Goal: Book appointment/travel/reservation

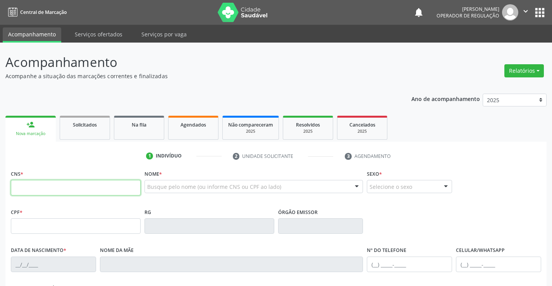
click at [50, 187] on input "text" at bounding box center [76, 187] width 130 height 15
click at [50, 183] on input "text" at bounding box center [76, 187] width 130 height 15
type input "708 3077 1520 3960"
type input "023.438.555-36"
type input "1117003027"
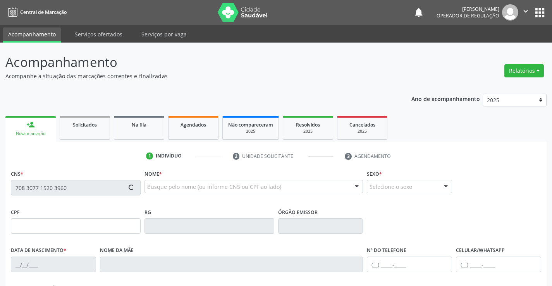
type input "2[DATE]"
type input "[PHONE_NUMBER]"
type input "200"
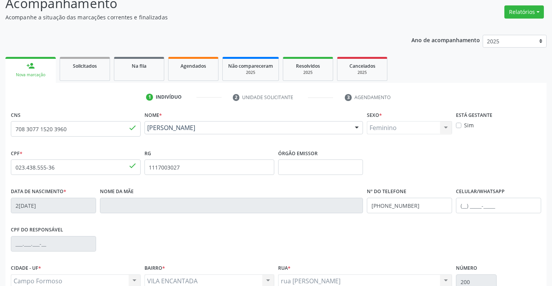
scroll to position [134, 0]
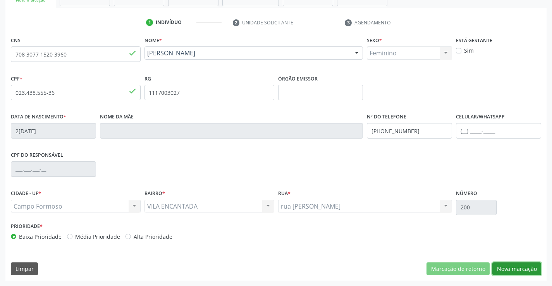
click at [522, 270] on button "Nova marcação" at bounding box center [516, 268] width 49 height 13
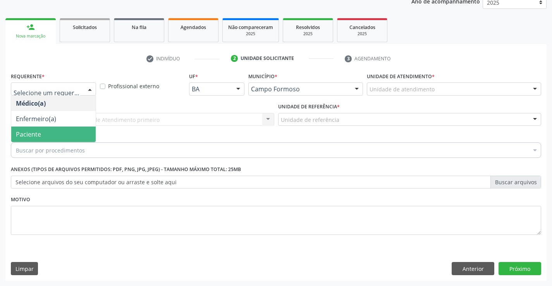
drag, startPoint x: 32, startPoint y: 134, endPoint x: 127, endPoint y: 125, distance: 95.3
click at [32, 133] on span "Paciente" at bounding box center [28, 134] width 25 height 9
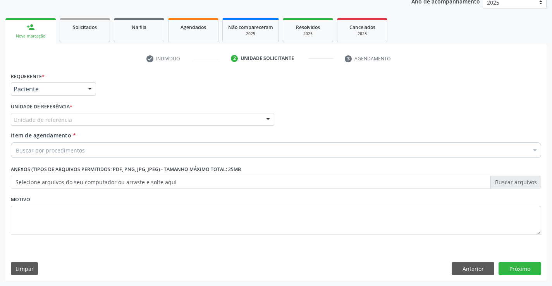
click at [128, 125] on div "Unidade de referência" at bounding box center [142, 119] width 263 height 13
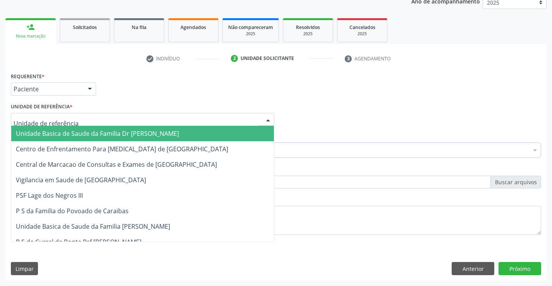
click at [104, 130] on span "Unidade Basica de Saude da Familia Dr [PERSON_NAME]" at bounding box center [97, 133] width 163 height 9
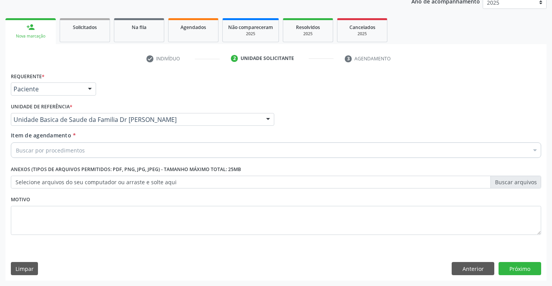
click at [106, 157] on div "Buscar por procedimentos" at bounding box center [276, 149] width 530 height 15
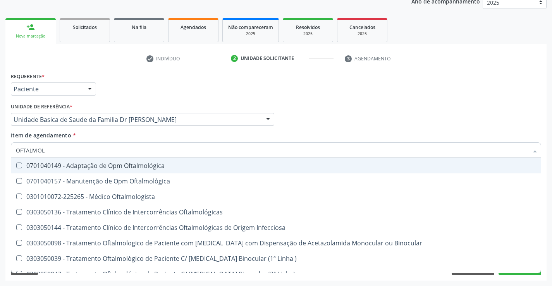
type input "OFTALMOLO"
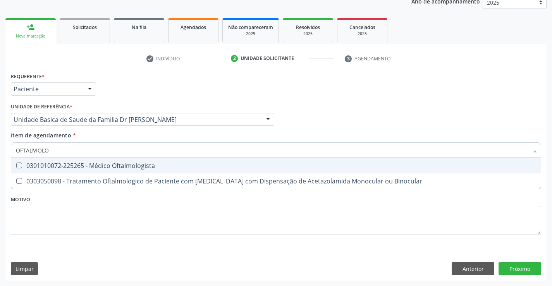
drag, startPoint x: 140, startPoint y: 167, endPoint x: 198, endPoint y: 186, distance: 61.0
click at [140, 167] on div "0301010072-225265 - Médico Oftalmologista" at bounding box center [276, 166] width 520 height 6
checkbox Oftalmologista "true"
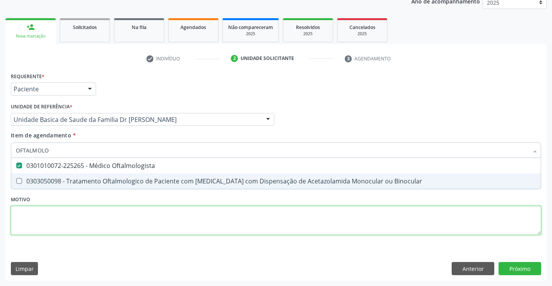
click at [163, 223] on div "Requerente * Paciente Médico(a) Enfermeiro(a) Paciente Nenhum resultado encontr…" at bounding box center [276, 157] width 530 height 175
checkbox Binocular "true"
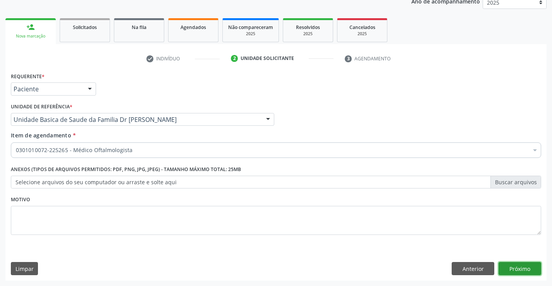
click at [516, 265] on button "Próximo" at bounding box center [519, 268] width 43 height 13
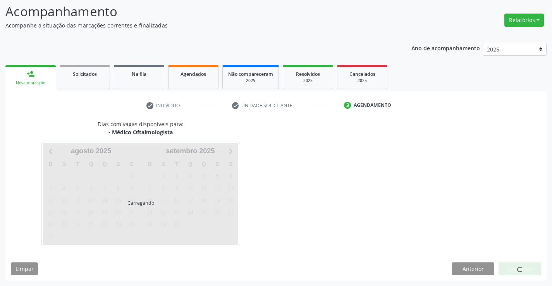
scroll to position [74, 0]
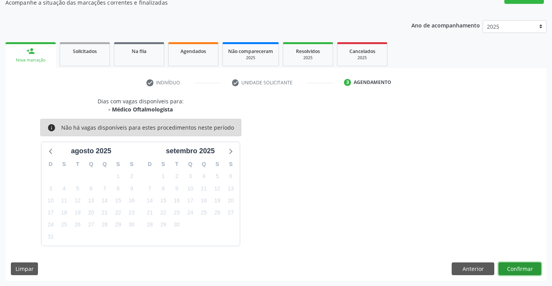
click at [521, 266] on button "Confirmar" at bounding box center [519, 268] width 43 height 13
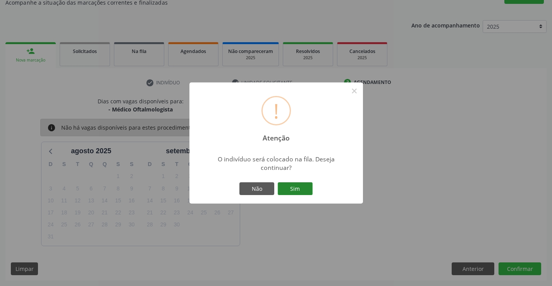
click at [303, 186] on button "Sim" at bounding box center [295, 188] width 35 height 13
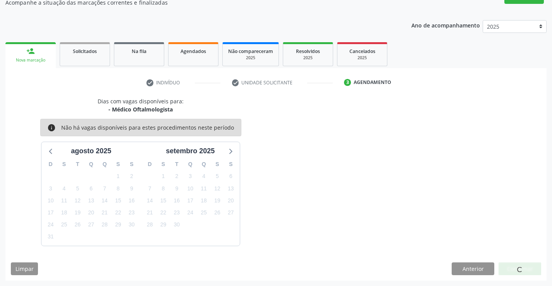
scroll to position [0, 0]
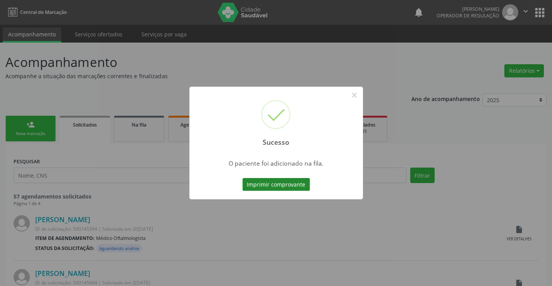
click at [288, 186] on button "Imprimir comprovante" at bounding box center [275, 184] width 67 height 13
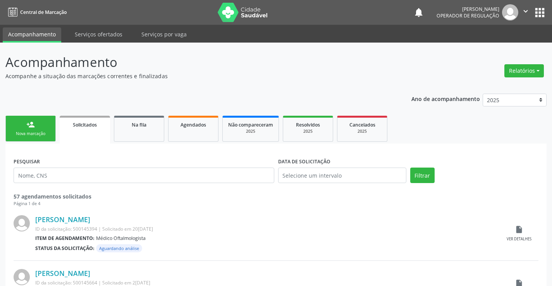
drag, startPoint x: 28, startPoint y: 94, endPoint x: 27, endPoint y: 105, distance: 11.2
click at [28, 131] on div "Nova marcação" at bounding box center [30, 134] width 39 height 6
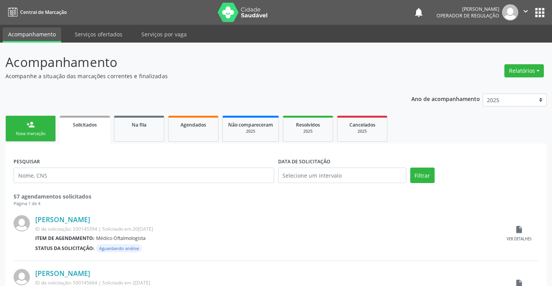
click at [28, 131] on div "Nova marcação" at bounding box center [30, 134] width 39 height 6
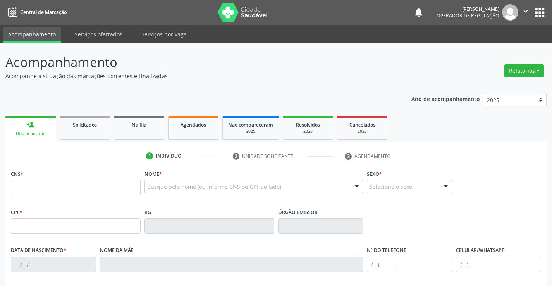
click at [28, 131] on div "Nova marcação" at bounding box center [30, 134] width 39 height 6
drag, startPoint x: 56, startPoint y: 187, endPoint x: 60, endPoint y: 185, distance: 4.5
click at [57, 186] on input "text" at bounding box center [76, 187] width 130 height 15
type input "708 7071 6792 4699"
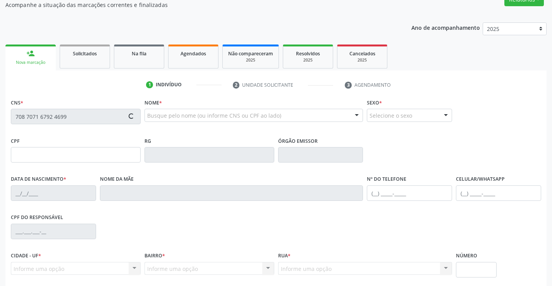
scroll to position [134, 0]
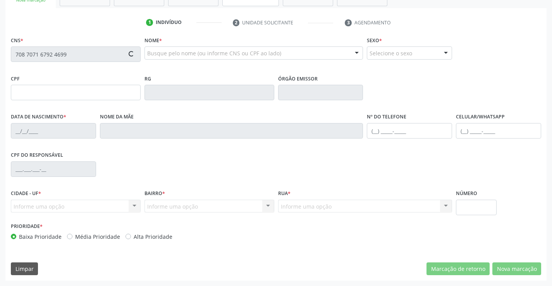
type input "027.644.245-82"
type input "13/[DATE]"
type input "Maria da Paz de [DEMOGRAPHIC_DATA]"
type input "[PHONE_NUMBER]"
type input "S/N"
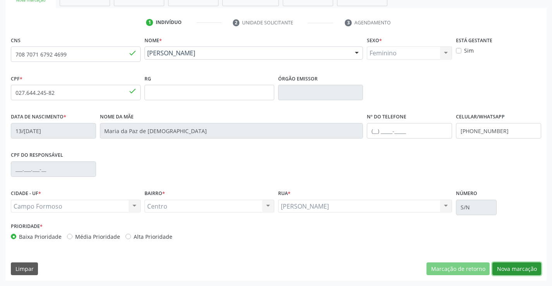
click at [529, 266] on button "Nova marcação" at bounding box center [516, 268] width 49 height 13
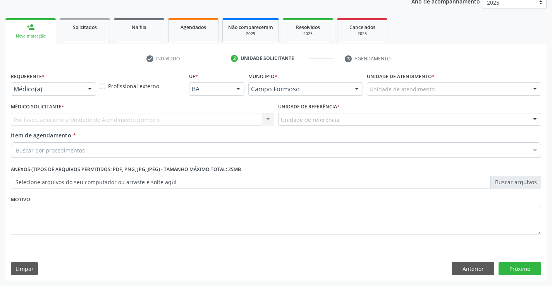
scroll to position [98, 0]
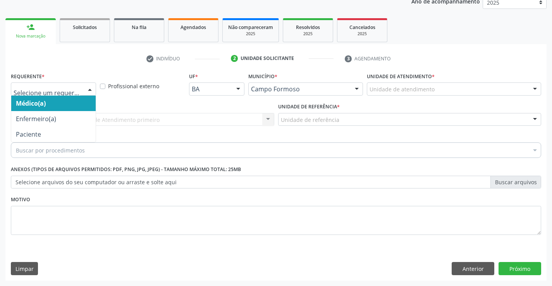
drag, startPoint x: 58, startPoint y: 91, endPoint x: 58, endPoint y: 106, distance: 14.7
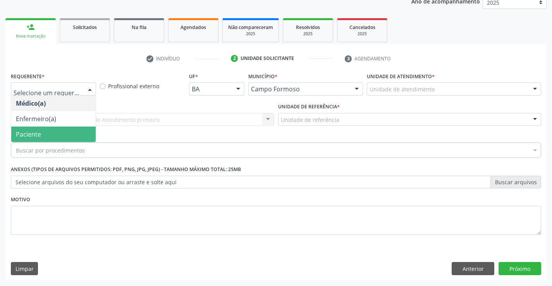
drag, startPoint x: 36, startPoint y: 139, endPoint x: 110, endPoint y: 125, distance: 75.8
click at [39, 139] on span "Paciente" at bounding box center [53, 134] width 84 height 15
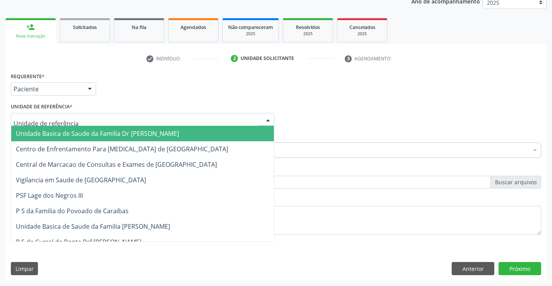
click at [130, 122] on div at bounding box center [142, 119] width 263 height 13
click at [84, 135] on span "Unidade Basica de Saude da Familia Dr [PERSON_NAME]" at bounding box center [97, 133] width 163 height 9
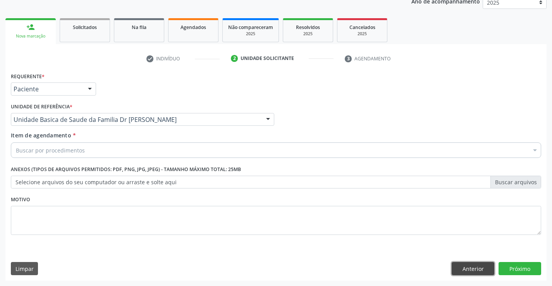
click at [474, 269] on button "Anterior" at bounding box center [472, 268] width 43 height 13
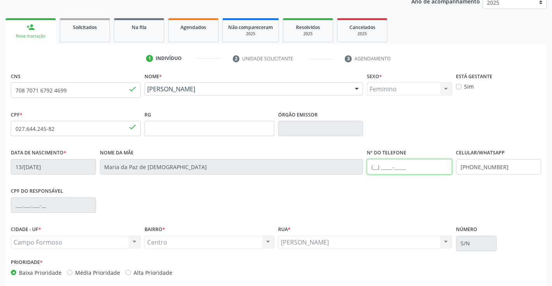
click at [400, 164] on input "text" at bounding box center [409, 166] width 85 height 15
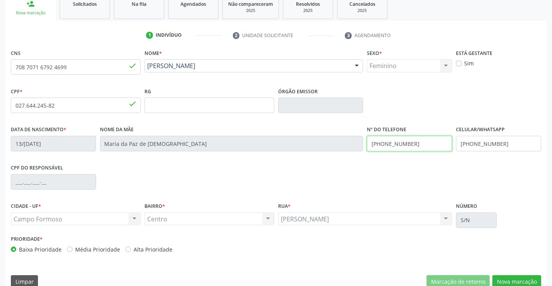
scroll to position [134, 0]
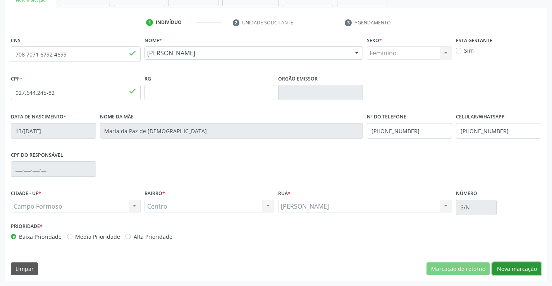
click at [515, 269] on button "Nova marcação" at bounding box center [516, 268] width 49 height 13
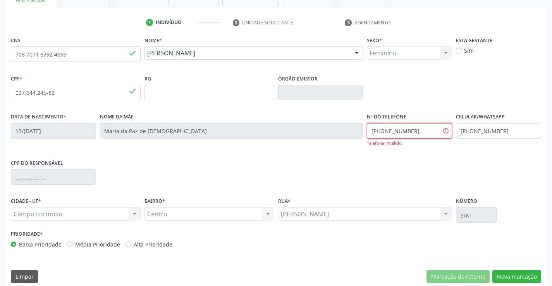
click at [422, 126] on input "[PHONE_NUMBER]" at bounding box center [409, 130] width 85 height 15
type input "[PHONE_NUMBER]"
drag, startPoint x: 522, startPoint y: 278, endPoint x: 384, endPoint y: 171, distance: 174.4
click at [522, 277] on button "Nova marcação" at bounding box center [516, 276] width 49 height 13
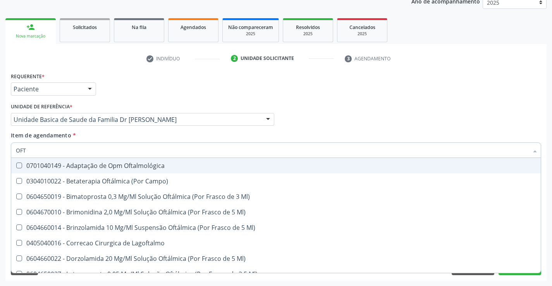
type input "OFTA"
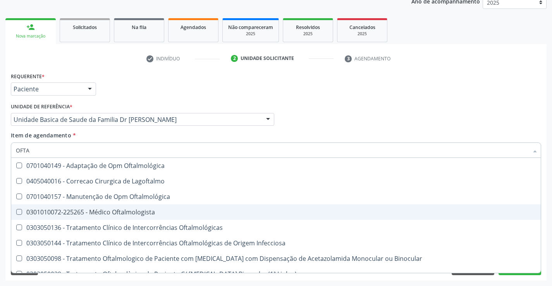
click at [153, 215] on div "0301010072-225265 - Médico Oftalmologista" at bounding box center [276, 212] width 520 height 6
checkbox Oftalmologista "true"
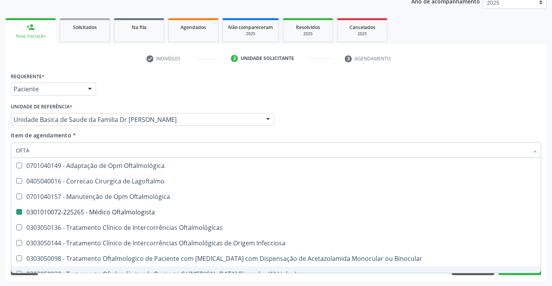
click at [425, 278] on div "Requerente * Paciente Médico(a) Enfermeiro(a) Paciente Nenhum resultado encontr…" at bounding box center [275, 175] width 541 height 210
checkbox Lagoftalmo "true"
checkbox Oftalmologista "false"
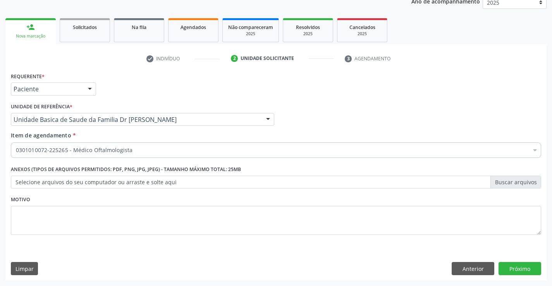
click at [516, 261] on div "Requerente * Paciente Médico(a) Enfermeiro(a) Paciente Nenhum resultado encontr…" at bounding box center [275, 175] width 541 height 210
click at [511, 271] on button "Próximo" at bounding box center [519, 268] width 43 height 13
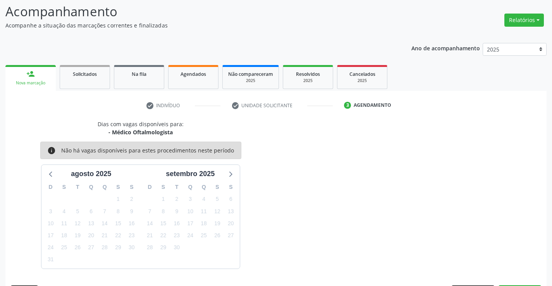
scroll to position [74, 0]
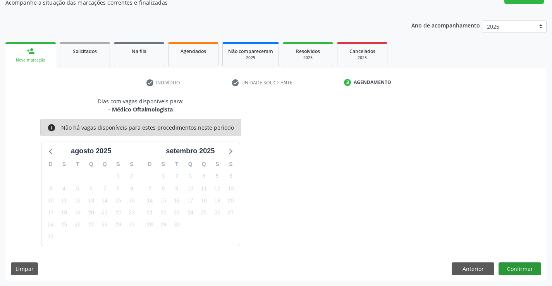
drag, startPoint x: 516, startPoint y: 257, endPoint x: 517, endPoint y: 269, distance: 12.0
click at [516, 263] on div "Dias com vagas disponíveis para: - Médico Oftalmologista info Não há vagas disp…" at bounding box center [275, 189] width 541 height 184
click at [517, 269] on button "Confirmar" at bounding box center [519, 268] width 43 height 13
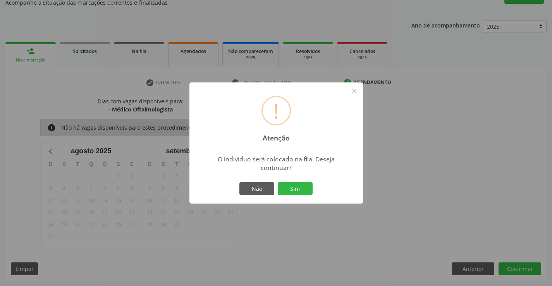
click at [300, 181] on div "Não Sim" at bounding box center [276, 189] width 77 height 16
click at [295, 186] on button "Sim" at bounding box center [295, 188] width 35 height 13
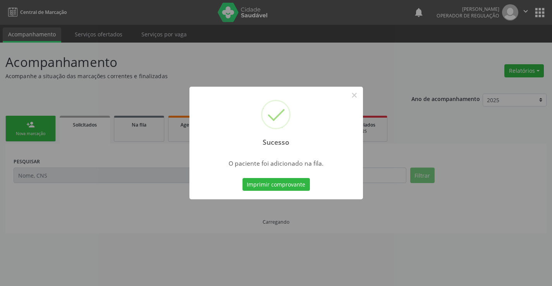
scroll to position [0, 0]
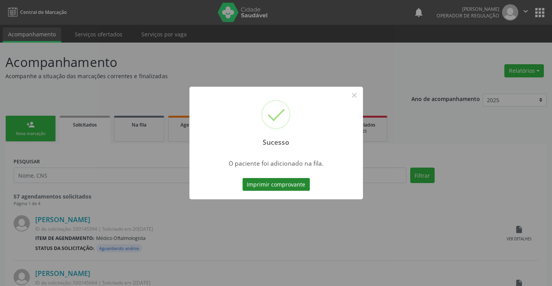
click at [279, 182] on button "Imprimir comprovante" at bounding box center [275, 184] width 67 height 13
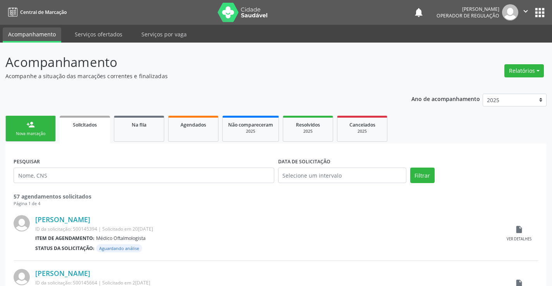
click at [38, 129] on link "person_add Nova marcação" at bounding box center [30, 129] width 50 height 26
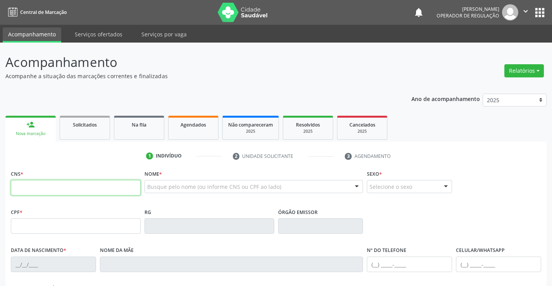
click at [39, 183] on input "text" at bounding box center [76, 187] width 130 height 15
type input "708 6060 2499 8184"
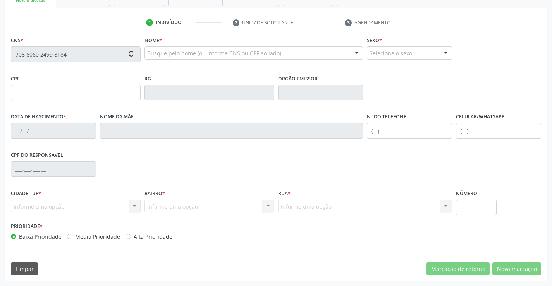
type input "3080621334"
type input "1[DATE]"
type input "[PHONE_NUMBER]"
type input "S/N"
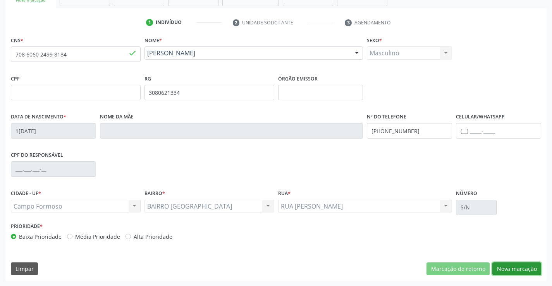
click at [518, 268] on button "Nova marcação" at bounding box center [516, 268] width 49 height 13
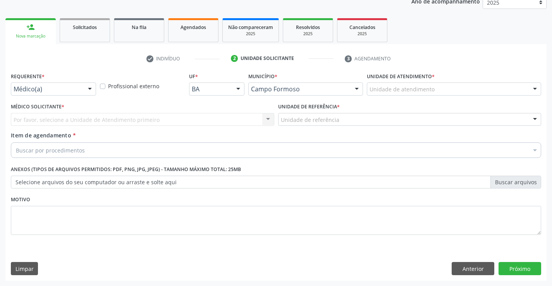
scroll to position [98, 0]
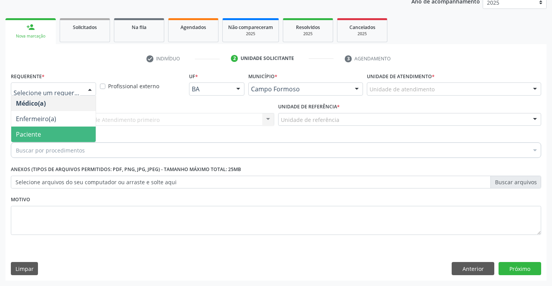
drag, startPoint x: 49, startPoint y: 137, endPoint x: 118, endPoint y: 135, distance: 69.7
click at [50, 136] on span "Paciente" at bounding box center [53, 134] width 84 height 15
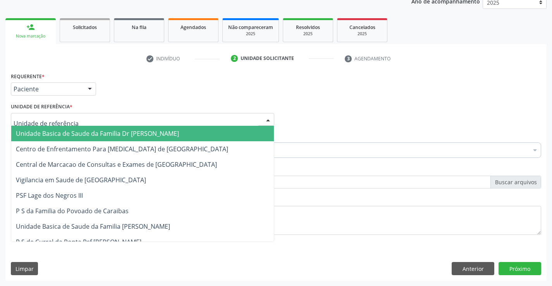
click at [148, 120] on div at bounding box center [142, 119] width 263 height 13
drag, startPoint x: 98, startPoint y: 132, endPoint x: 128, endPoint y: 135, distance: 30.8
click at [99, 132] on span "Unidade Basica de Saude da Familia Dr [PERSON_NAME]" at bounding box center [97, 133] width 163 height 9
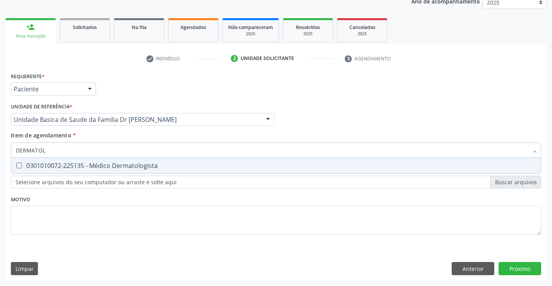
type input "DERMATOLO"
click at [125, 161] on span "0301010072-225135 - Médico Dermatologista" at bounding box center [275, 165] width 529 height 15
checkbox Dermatologista "true"
click at [190, 216] on div "Requerente * Paciente Médico(a) Enfermeiro(a) Paciente Nenhum resultado encontr…" at bounding box center [276, 157] width 530 height 175
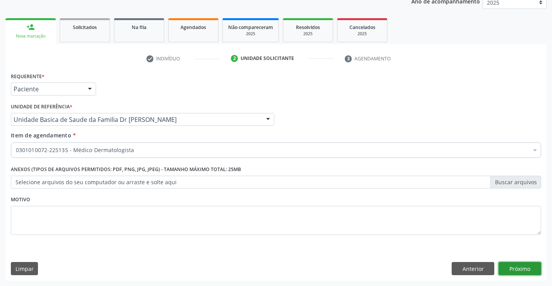
click at [514, 268] on button "Próximo" at bounding box center [519, 268] width 43 height 13
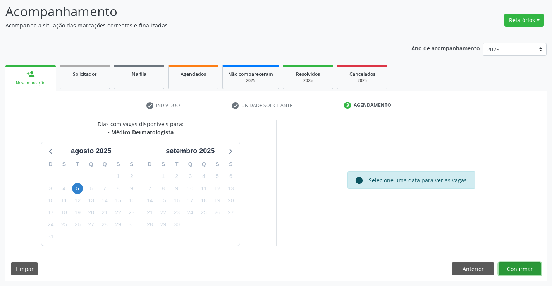
click at [519, 268] on button "Confirmar" at bounding box center [519, 268] width 43 height 13
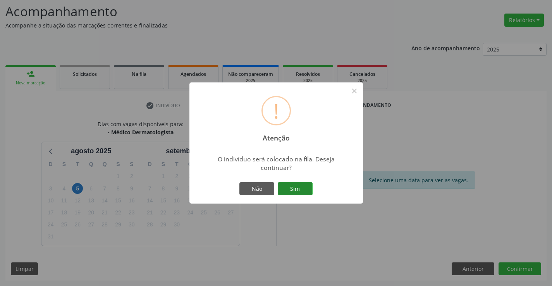
click at [302, 192] on button "Sim" at bounding box center [295, 188] width 35 height 13
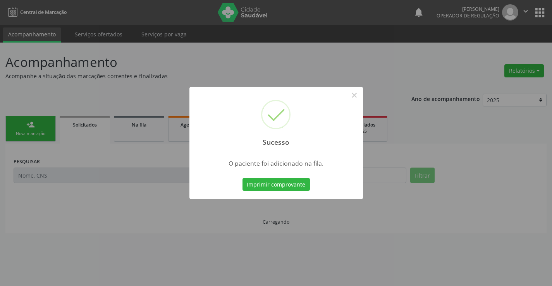
scroll to position [0, 0]
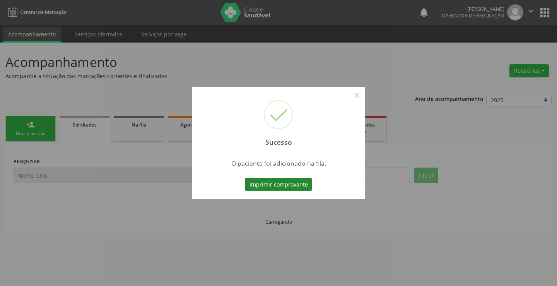
click at [282, 181] on button "Imprimir comprovante" at bounding box center [278, 184] width 67 height 13
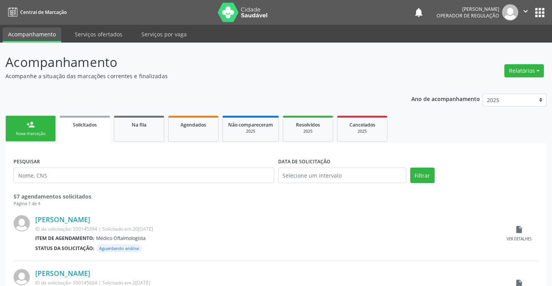
click at [53, 131] on link "person_add Nova marcação" at bounding box center [30, 129] width 50 height 26
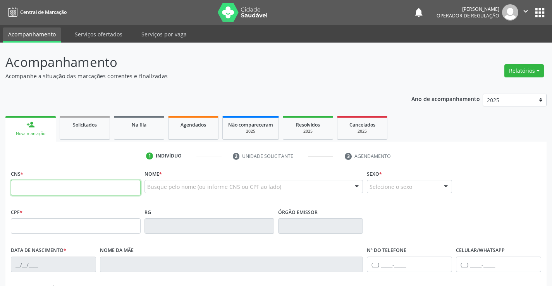
click at [42, 185] on input "text" at bounding box center [76, 187] width 130 height 15
type input "700 7059 5569 7770"
type input "1311013903"
type input "0[DATE]"
type input "[PHONE_NUMBER]"
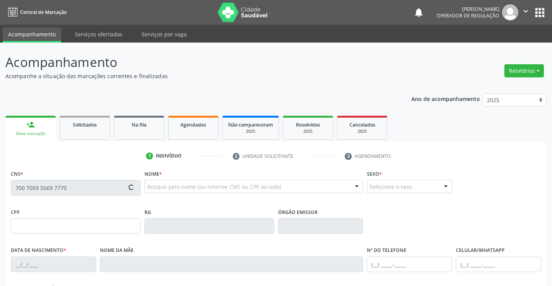
type input "S/N"
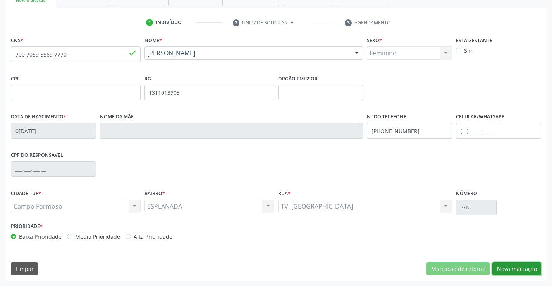
click at [519, 268] on button "Nova marcação" at bounding box center [516, 268] width 49 height 13
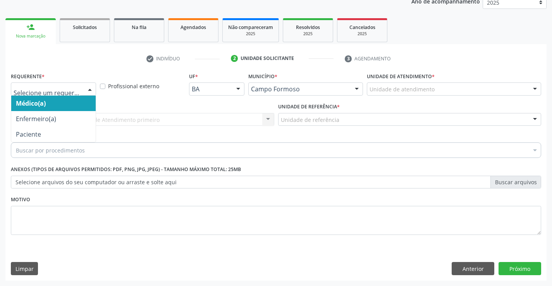
click at [91, 86] on div at bounding box center [90, 89] width 12 height 13
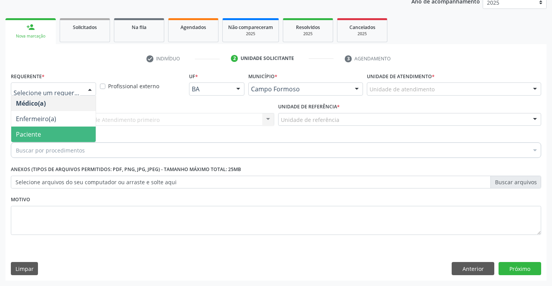
click at [25, 137] on span "Paciente" at bounding box center [28, 134] width 25 height 9
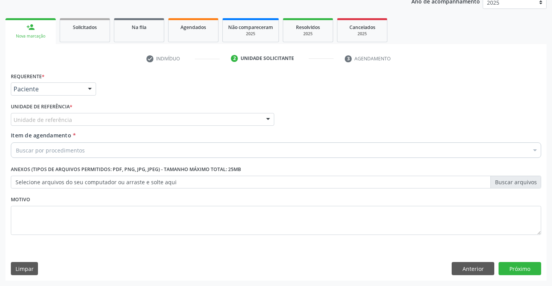
click at [256, 116] on div "Unidade de referência" at bounding box center [142, 119] width 263 height 13
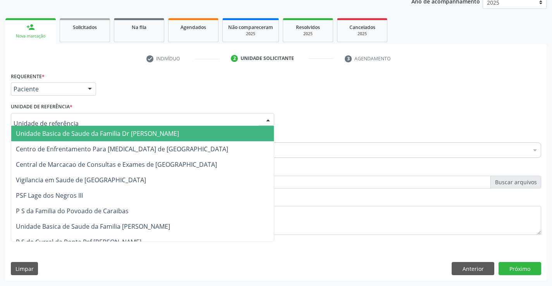
click at [96, 135] on span "Unidade Basica de Saude da Familia Dr [PERSON_NAME]" at bounding box center [97, 133] width 163 height 9
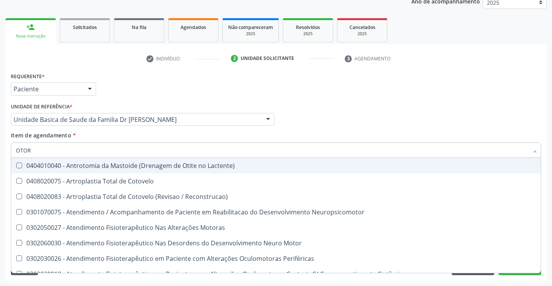
type input "OTORR"
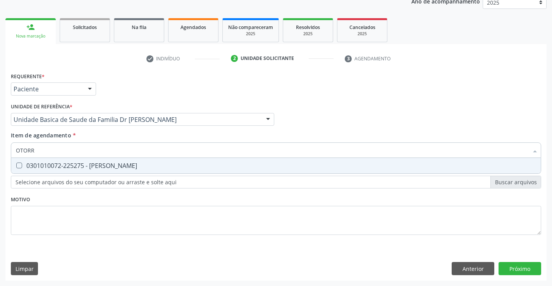
click at [105, 165] on div "0301010072-225275 - [PERSON_NAME]" at bounding box center [276, 166] width 520 height 6
checkbox Otorrinolaringologista "true"
click at [158, 227] on div "Requerente * Paciente Médico(a) Enfermeiro(a) Paciente Nenhum resultado encontr…" at bounding box center [276, 157] width 530 height 175
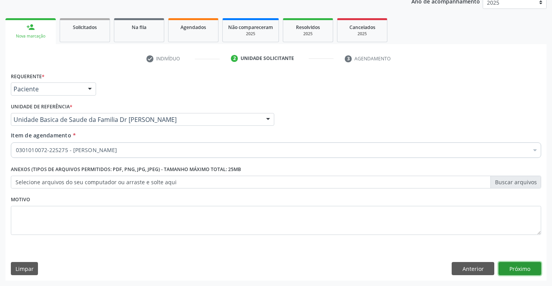
click at [518, 266] on button "Próximo" at bounding box center [519, 268] width 43 height 13
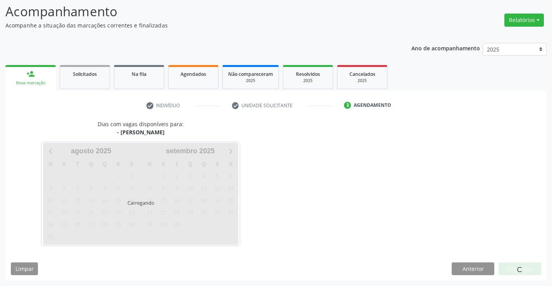
scroll to position [74, 0]
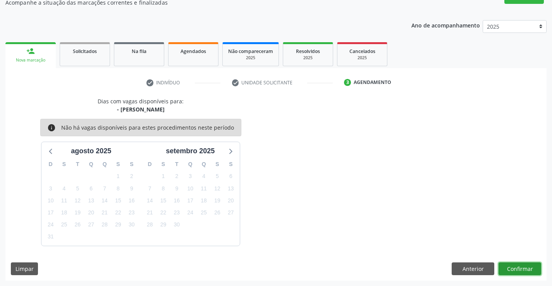
click at [529, 266] on button "Confirmar" at bounding box center [519, 268] width 43 height 13
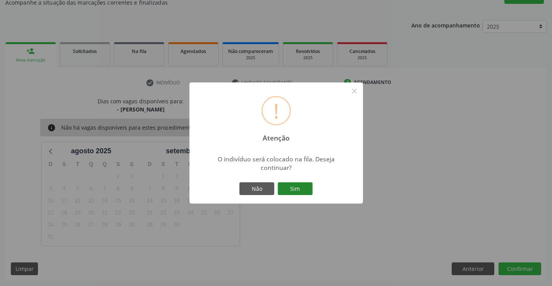
click at [295, 190] on button "Sim" at bounding box center [295, 188] width 35 height 13
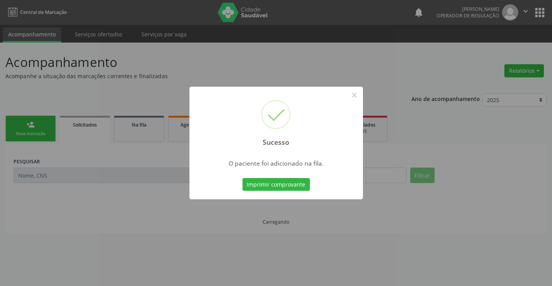
scroll to position [0, 0]
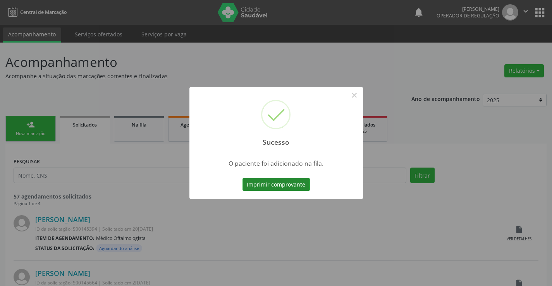
click at [297, 183] on button "Imprimir comprovante" at bounding box center [275, 184] width 67 height 13
